Goal: Obtain resource: Obtain resource

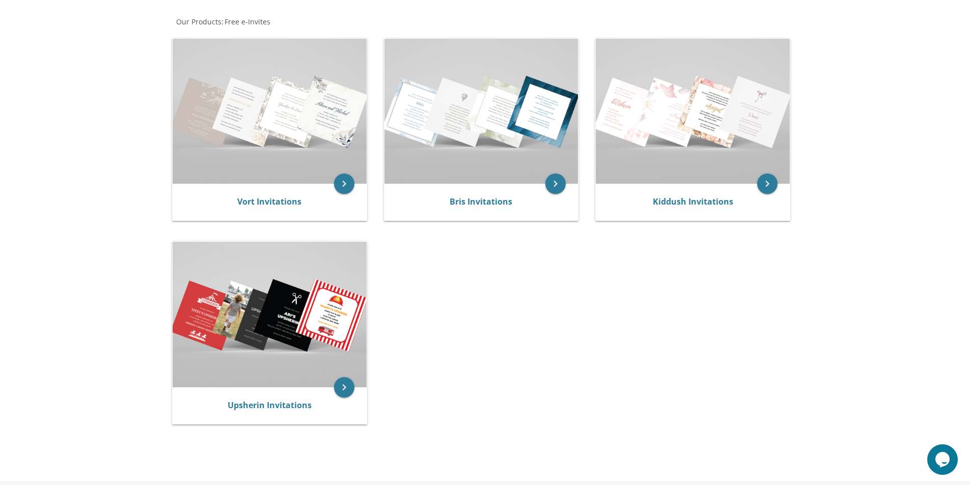
scroll to position [204, 0]
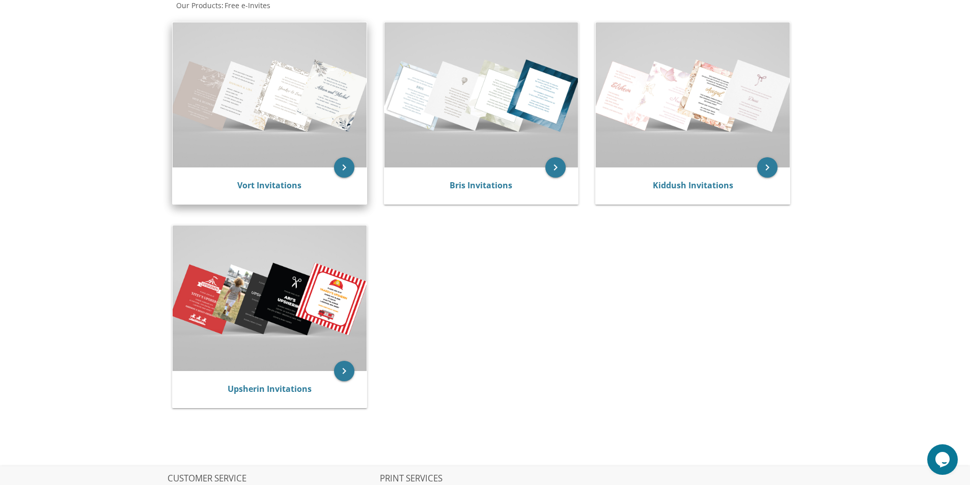
click at [337, 175] on div "Vort Invitations" at bounding box center [270, 186] width 194 height 37
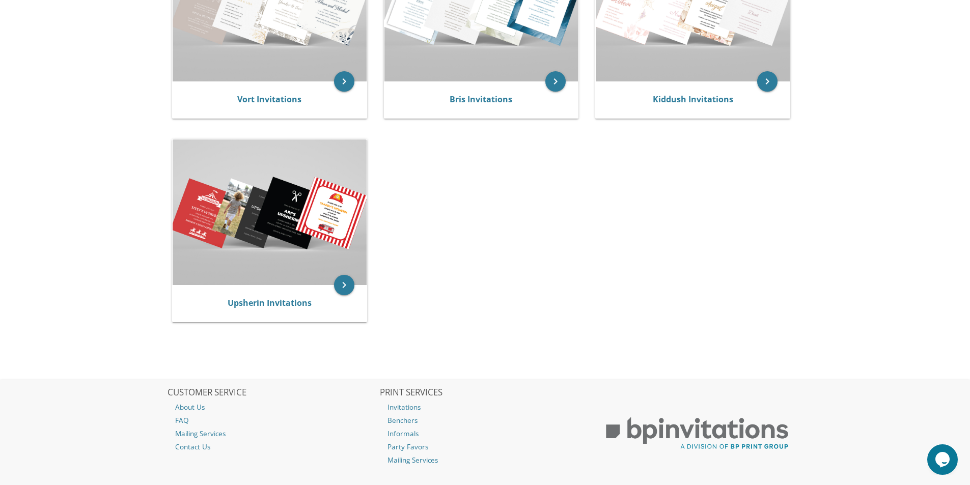
scroll to position [189, 0]
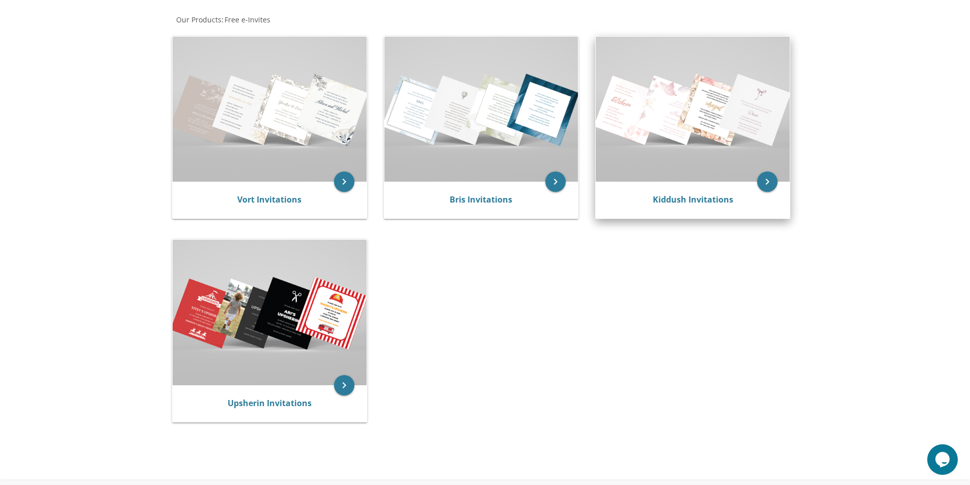
click at [656, 179] on img at bounding box center [693, 109] width 194 height 145
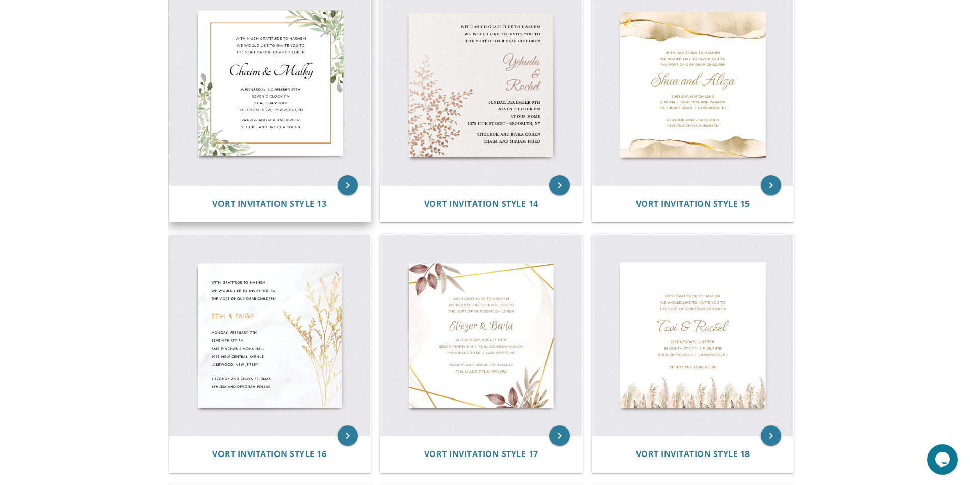
scroll to position [1222, 0]
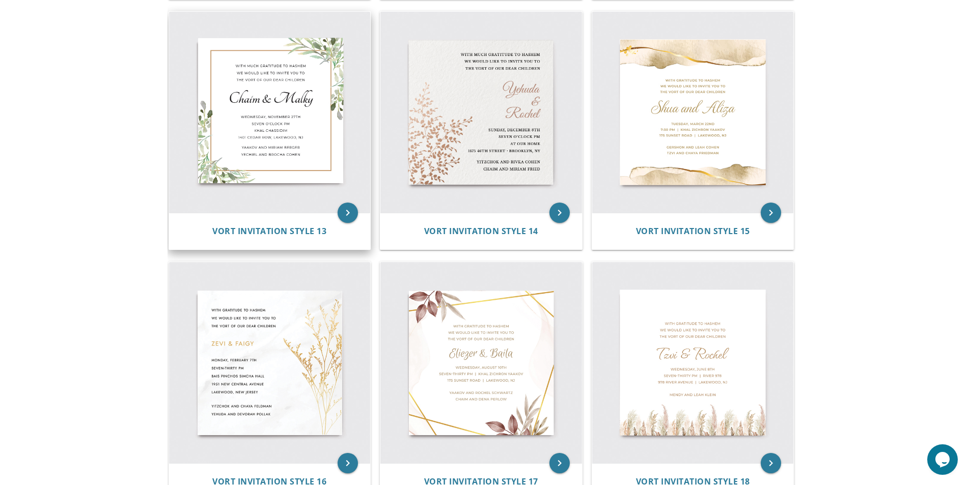
click at [286, 194] on img at bounding box center [270, 113] width 202 height 202
click at [281, 228] on span "Vort Invitation Style 13" at bounding box center [269, 231] width 114 height 11
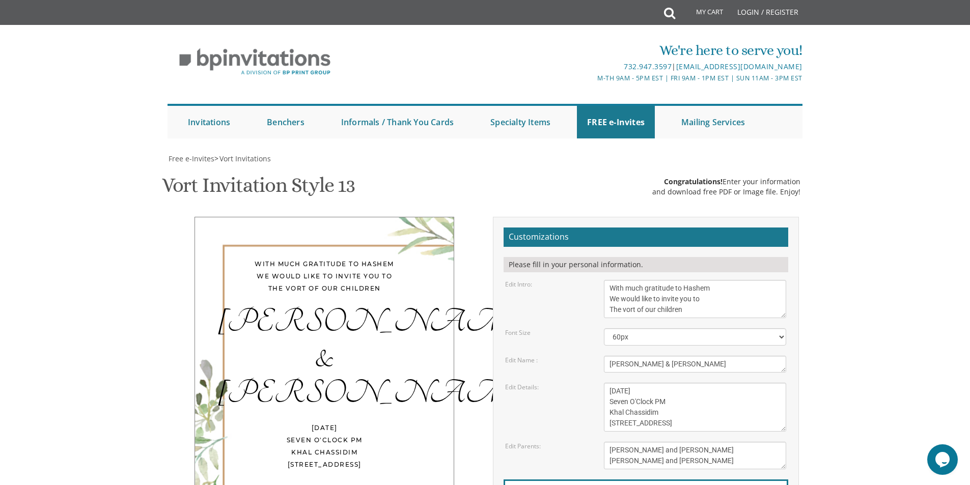
scroll to position [51, 0]
drag, startPoint x: 705, startPoint y: 260, endPoint x: 600, endPoint y: 227, distance: 110.0
click at [600, 228] on form "Customizations Please fill in your personal information. Edit Intro: With much …" at bounding box center [646, 394] width 285 height 332
click at [360, 258] on div "With much gratitude to Hashem We would like to invite you to The vort of our ch…" at bounding box center [324, 276] width 218 height 37
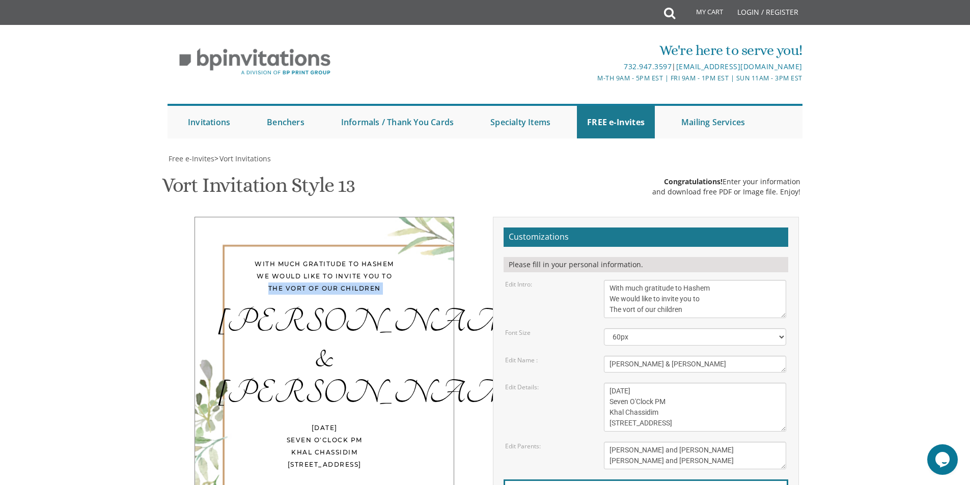
click at [359, 258] on div "With much gratitude to Hashem We would like to invite you to The vort of our ch…" at bounding box center [324, 276] width 218 height 37
drag, startPoint x: 710, startPoint y: 260, endPoint x: 568, endPoint y: 232, distance: 144.3
click at [568, 280] on div "Edit Intro: With much gratitude to Hashem We would like to invite you to The vo…" at bounding box center [646, 299] width 296 height 38
type textarea "Please join us for a Sheva Berachot in honor of"
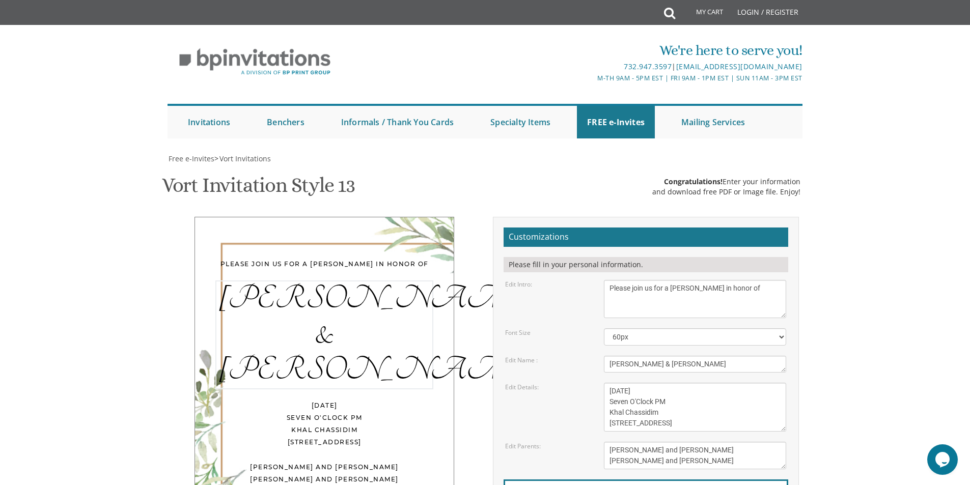
drag, startPoint x: 629, startPoint y: 316, endPoint x: 575, endPoint y: 295, distance: 57.2
click at [575, 295] on form "Customizations Please fill in your personal information. Edit Intro: With much …" at bounding box center [646, 394] width 285 height 332
click at [651, 356] on textarea "Chaim & Malky" at bounding box center [695, 364] width 182 height 17
type textarea "Daniel & Rivka"
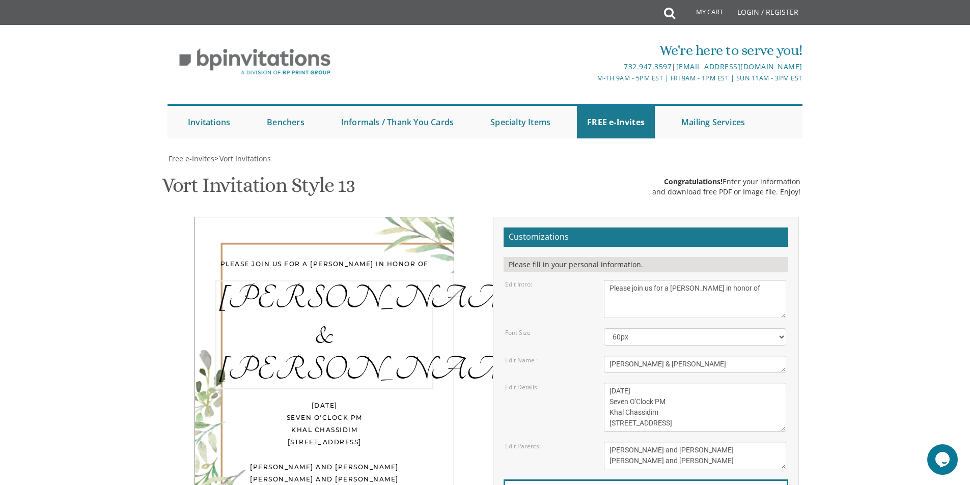
click at [707, 383] on textarea "Wednesday, November 27th Seven O'Clock PM Khal Chassidim 1401 Cedar Row, Lakewo…" at bounding box center [695, 407] width 182 height 49
click at [764, 280] on textarea "With much gratitude to Hashem We would like to invite you to The vort of our ch…" at bounding box center [695, 299] width 182 height 38
click at [721, 280] on textarea "With much gratitude to Hashem We would like to invite you to The vort of our ch…" at bounding box center [695, 299] width 182 height 38
click at [705, 280] on textarea "With much gratitude to Hashem We would like to invite you to The vort of our ch…" at bounding box center [695, 299] width 182 height 38
type textarea "Please join us for a Sheva Berachot in honor of"
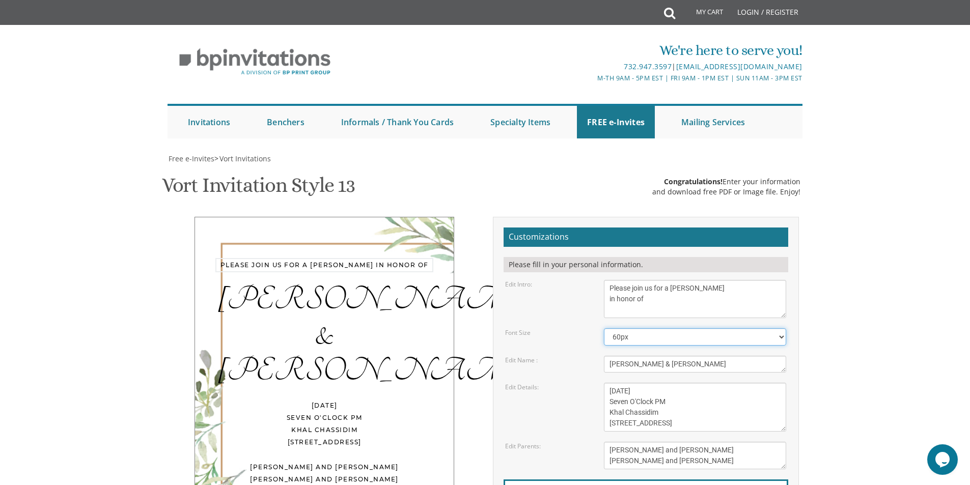
click at [687, 329] on select "40px 50px 60px 70px 80px" at bounding box center [695, 337] width 182 height 17
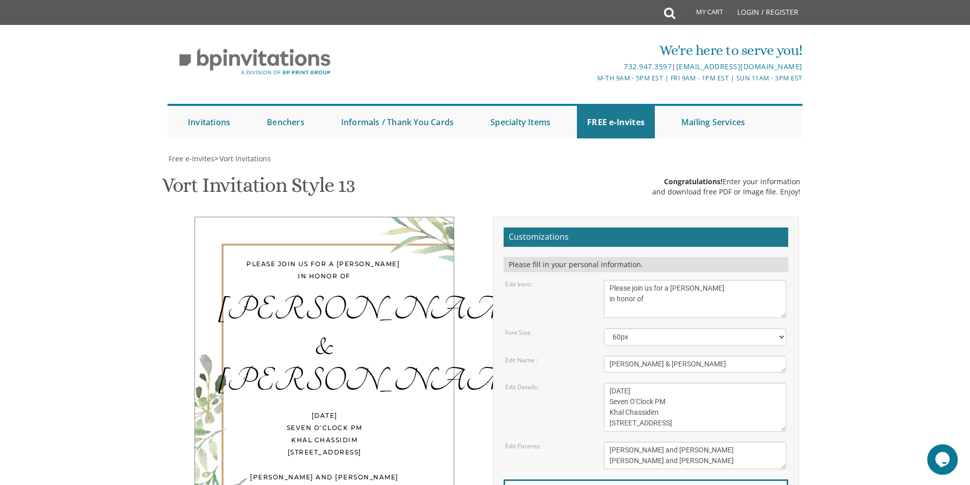
click at [641, 269] on form "Customizations Please fill in your personal information. Edit Intro: With much …" at bounding box center [646, 394] width 285 height 332
drag, startPoint x: 645, startPoint y: 340, endPoint x: 589, endPoint y: 332, distance: 56.6
click at [587, 383] on div "Edit Details: Wednesday, November 27th Seven O'Clock PM Khal Chassidim 1401 Ced…" at bounding box center [646, 407] width 296 height 49
click at [646, 383] on textarea "Wednesday, November 27th Seven O'Clock PM Khal Chassidim 1401 Cedar Row, Lakewo…" at bounding box center [695, 407] width 182 height 49
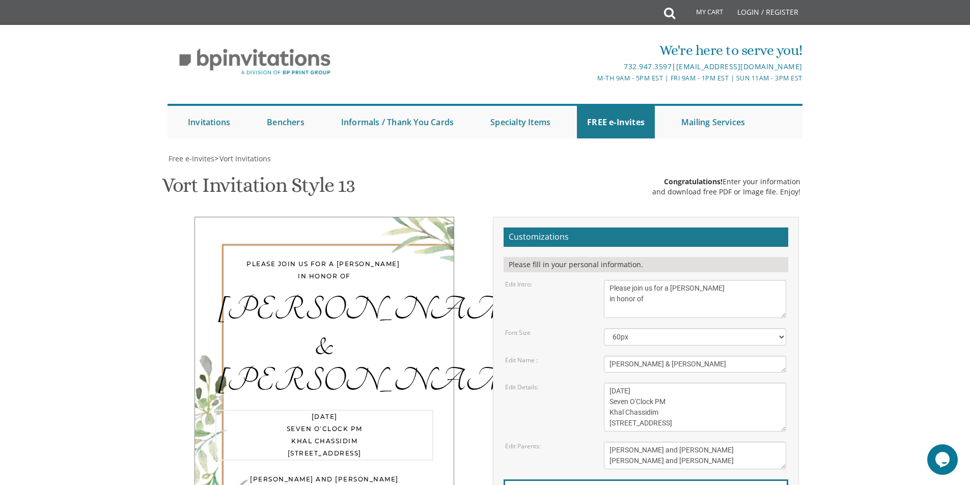
drag, startPoint x: 690, startPoint y: 340, endPoint x: 635, endPoint y: 338, distance: 54.5
click at [636, 383] on textarea "Wednesday, November 27th Seven O'Clock PM Khal Chassidim 1401 Cedar Row, Lakewo…" at bounding box center [695, 407] width 182 height 49
drag, startPoint x: 654, startPoint y: 352, endPoint x: 608, endPoint y: 351, distance: 45.3
click at [608, 383] on textarea "Wednesday, November 27th Seven O'Clock PM Khal Chassidim 1401 Cedar Row, Lakewo…" at bounding box center [695, 407] width 182 height 49
click at [661, 383] on textarea "Wednesday, November 27th Seven O'Clock PM Khal Chassidim 1401 Cedar Row, Lakewo…" at bounding box center [695, 407] width 182 height 49
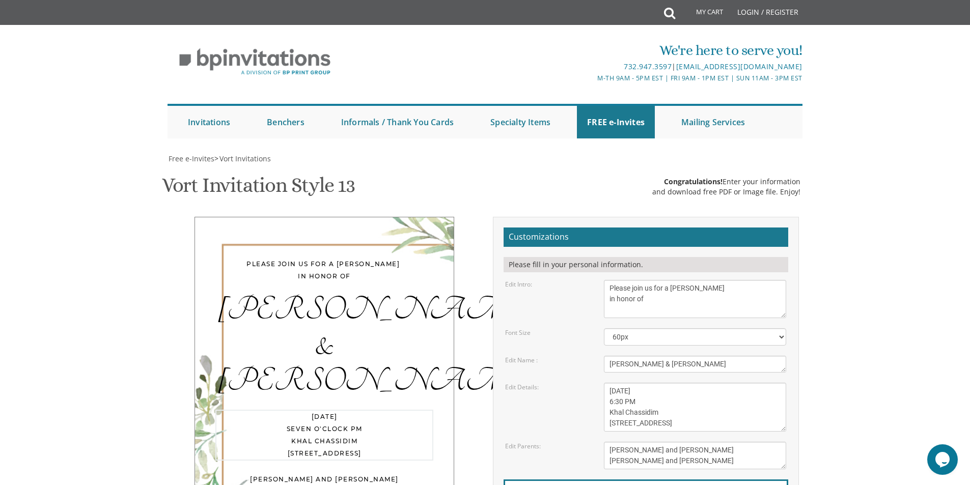
click at [669, 383] on textarea "Wednesday, November 27th Seven O'Clock PM Khal Chassidim 1401 Cedar Row, Lakewo…" at bounding box center [695, 407] width 182 height 49
drag, startPoint x: 667, startPoint y: 363, endPoint x: 616, endPoint y: 382, distance: 54.8
click at [615, 382] on form "Customizations Please fill in your personal information. Edit Intro: With much …" at bounding box center [646, 394] width 285 height 332
drag, startPoint x: 609, startPoint y: 362, endPoint x: 731, endPoint y: 375, distance: 123.0
click at [729, 383] on textarea "Wednesday, November 27th Seven O'Clock PM Khal Chassidim 1401 Cedar Row, Lakewo…" at bounding box center [695, 407] width 182 height 49
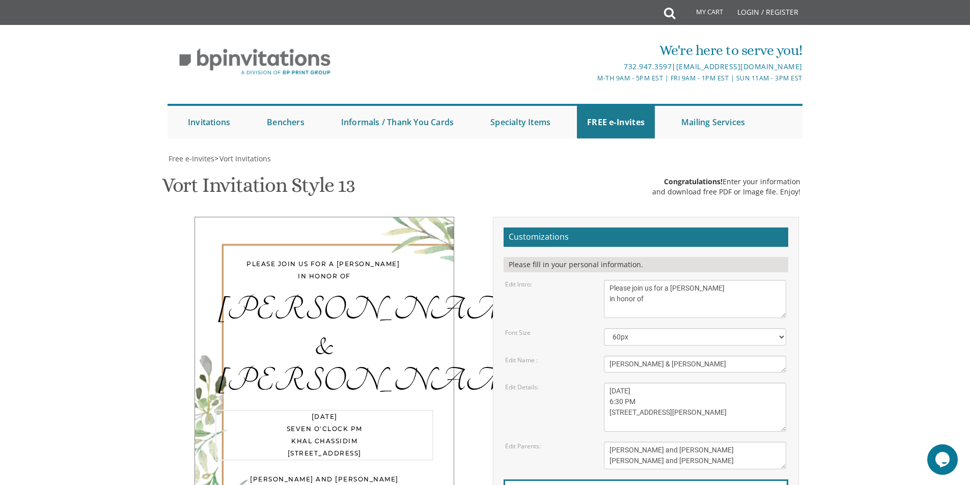
click at [731, 442] on textarea "Yaakov and Miriam Berger Yechiel and Brocha Cohen" at bounding box center [695, 456] width 182 height 28
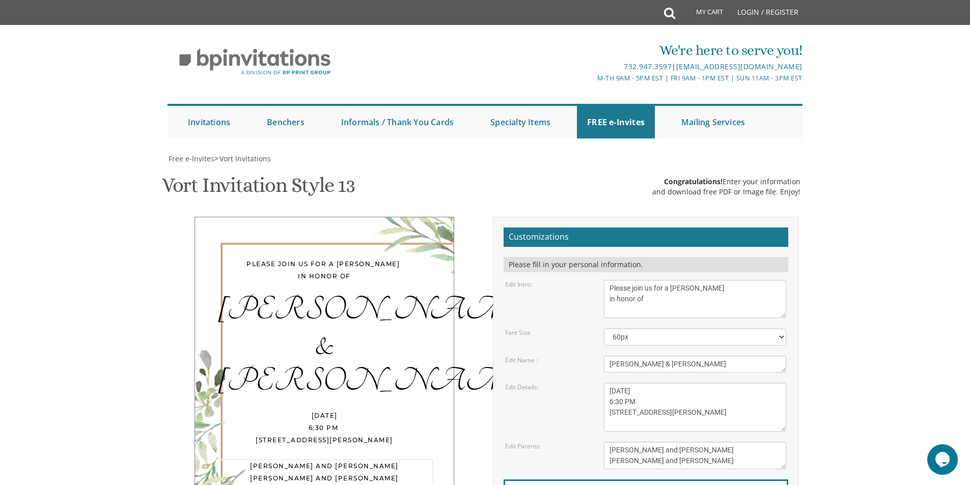
click at [661, 383] on textarea "Wednesday, November 27th Seven O'Clock PM Khal Chassidim 1401 Cedar Row, Lakewo…" at bounding box center [695, 407] width 182 height 49
click at [678, 383] on textarea "Wednesday, November 27th Seven O'Clock PM Khal Chassidim 1401 Cedar Row, Lakewo…" at bounding box center [695, 407] width 182 height 49
click at [688, 383] on textarea "Wednesday, November 27th Seven O'Clock PM Khal Chassidim 1401 Cedar Row, Lakewo…" at bounding box center [695, 407] width 182 height 49
click at [696, 442] on textarea "Yaakov and Miriam Berger Yechiel and Brocha Cohen" at bounding box center [695, 456] width 182 height 28
drag, startPoint x: 635, startPoint y: 350, endPoint x: 643, endPoint y: 359, distance: 11.5
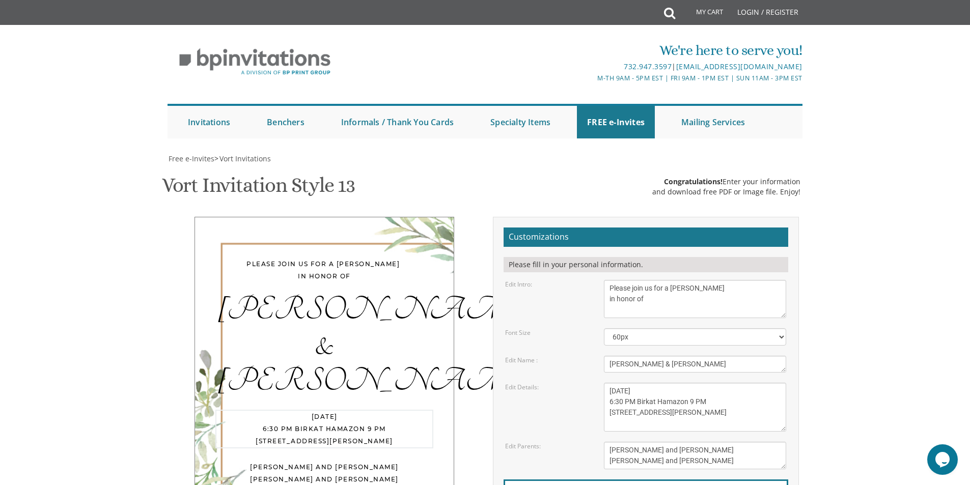
click at [635, 383] on textarea "Wednesday, November 27th Seven O'Clock PM Khal Chassidim 1401 Cedar Row, Lakewo…" at bounding box center [695, 407] width 182 height 49
click at [611, 383] on textarea "Wednesday, November 27th Seven O'Clock PM Khal Chassidim 1401 Cedar Row, Lakewo…" at bounding box center [695, 407] width 182 height 49
click at [694, 383] on textarea "Wednesday, November 27th Seven O'Clock PM Khal Chassidim 1401 Cedar Row, Lakewo…" at bounding box center [695, 407] width 182 height 49
click at [696, 383] on textarea "Wednesday, November 27th Seven O'Clock PM Khal Chassidim 1401 Cedar Row, Lakewo…" at bounding box center [695, 407] width 182 height 49
type textarea "Sunday, August 31st 6:30 PM Birkat Hamazon 9 PM 214 Elaine st Lakewood"
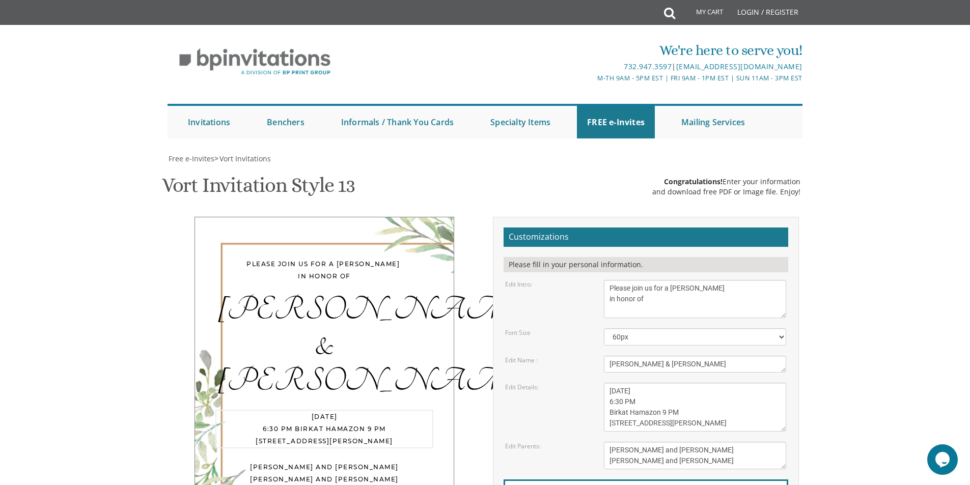
click at [670, 442] on textarea "Yaakov and Miriam Berger Yechiel and Brocha Cohen" at bounding box center [695, 456] width 182 height 28
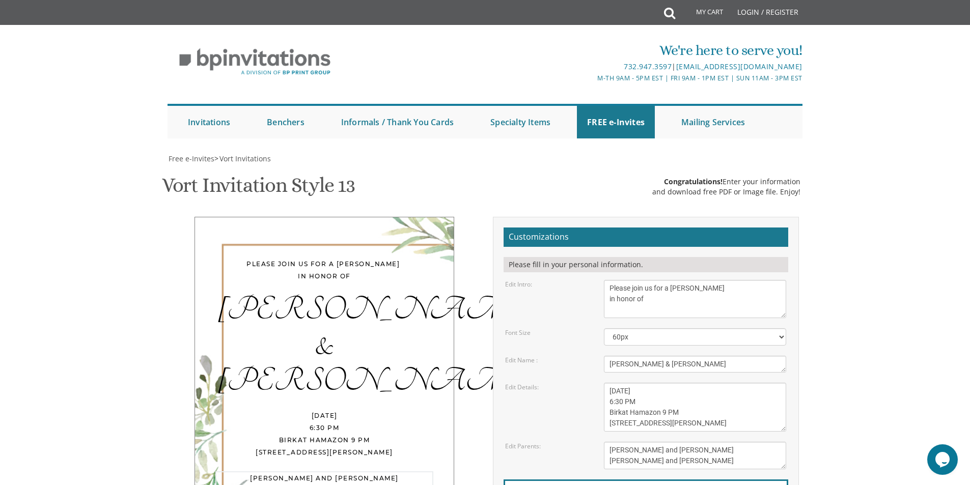
drag, startPoint x: 691, startPoint y: 397, endPoint x: 613, endPoint y: 379, distance: 79.8
click at [611, 380] on form "Customizations Please fill in your personal information. Edit Intro: With much …" at bounding box center [646, 394] width 285 height 332
drag, startPoint x: 694, startPoint y: 409, endPoint x: 594, endPoint y: 404, distance: 100.4
click at [594, 442] on div "Edit Parents: Yaakov and Miriam Berger Yechiel and Brocha Cohen" at bounding box center [646, 456] width 296 height 28
click at [654, 442] on textarea "Yaakov and Miriam Berger Yechiel and Brocha Cohen" at bounding box center [695, 456] width 182 height 28
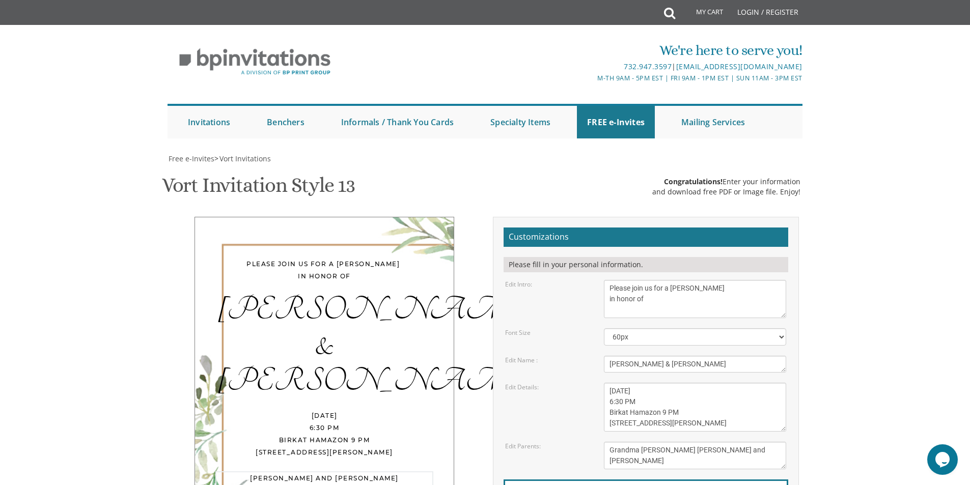
drag, startPoint x: 691, startPoint y: 410, endPoint x: 586, endPoint y: 403, distance: 105.6
click at [592, 442] on div "Edit Parents: Yaakov and Miriam Berger Yechiel and Brocha Cohen" at bounding box center [646, 456] width 296 height 28
type textarea "D"
type textarea "Grandma Sarah Malka Dovid & Chana Franco Malka Family"
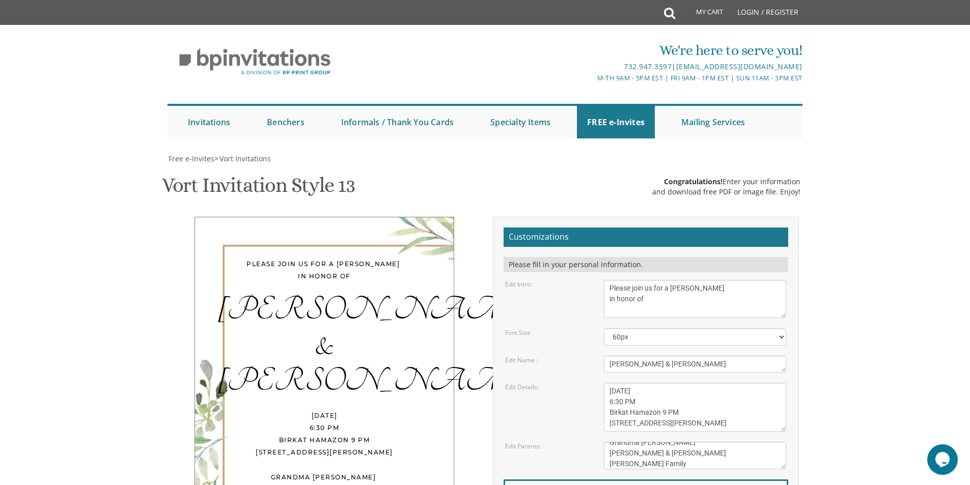
type input "Francosippora@gmail.com"
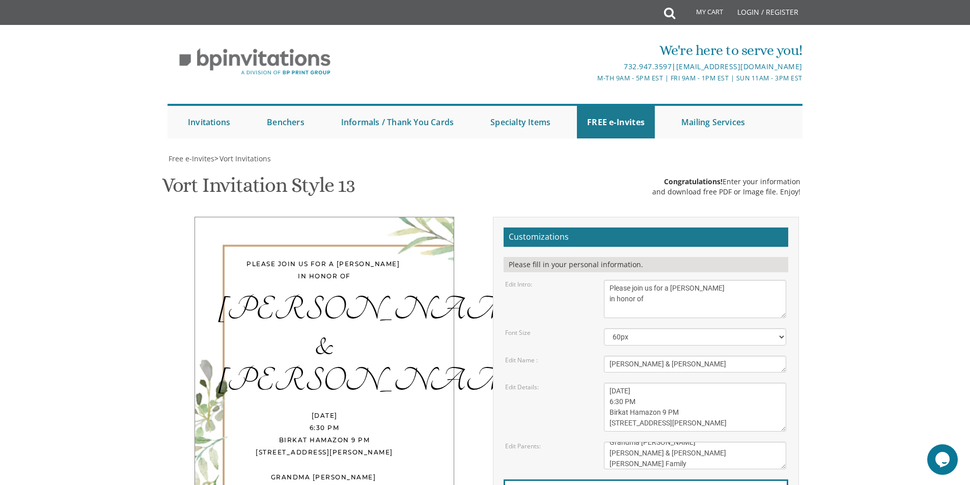
click at [783, 329] on select "40px 50px 60px 70px 80px" at bounding box center [695, 337] width 182 height 17
click at [793, 280] on div "With much gratitude to Hashem We would like to invite you to The vort of our ch…" at bounding box center [695, 299] width 198 height 38
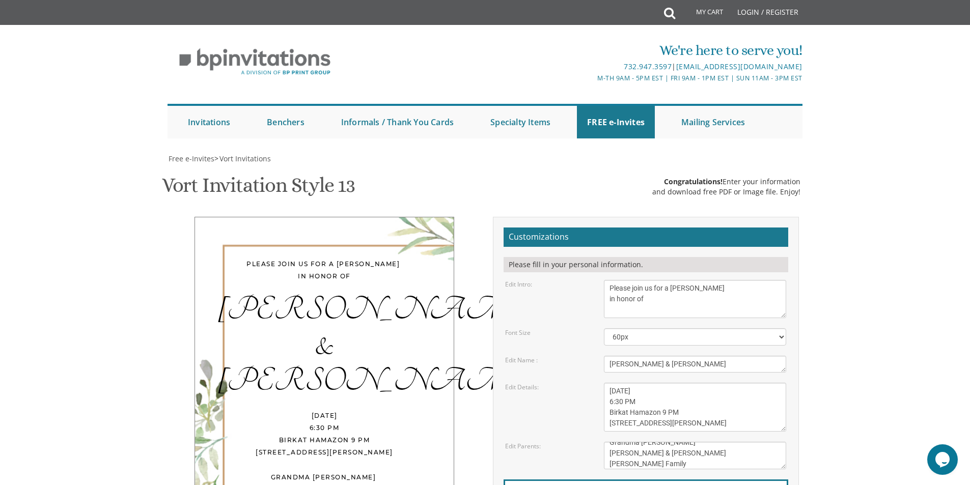
click at [699, 280] on textarea "With much gratitude to Hashem We would like to invite you to The vort of our ch…" at bounding box center [695, 299] width 182 height 38
click at [722, 280] on textarea "With much gratitude to Hashem We would like to invite you to The vort of our ch…" at bounding box center [695, 299] width 182 height 38
type textarea "Please join us for a Sheva Brachot in honor of"
click at [812, 149] on body "My Cart Total: View Cart Item(s) Submit My Cart Total: View Cart Item(s) Login …" at bounding box center [485, 424] width 970 height 848
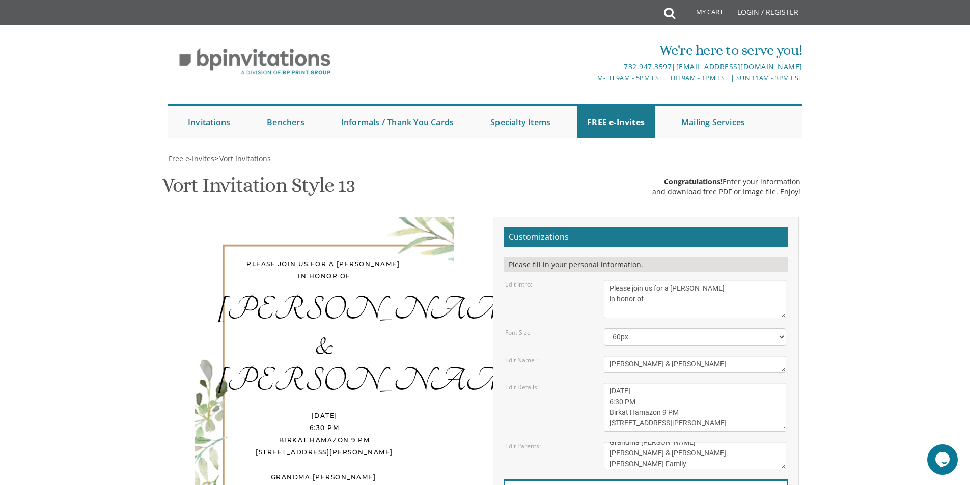
click at [732, 154] on div "Free e-Invites > Vort Invitations" at bounding box center [485, 159] width 635 height 10
